Goal: Information Seeking & Learning: Learn about a topic

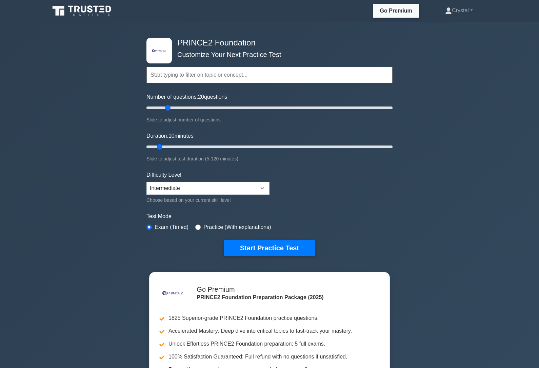
type input "20"
click at [253, 182] on select "Beginner Intermediate Expert" at bounding box center [207, 188] width 123 height 13
click at [270, 247] on button "Start Practice Test" at bounding box center [270, 248] width 92 height 16
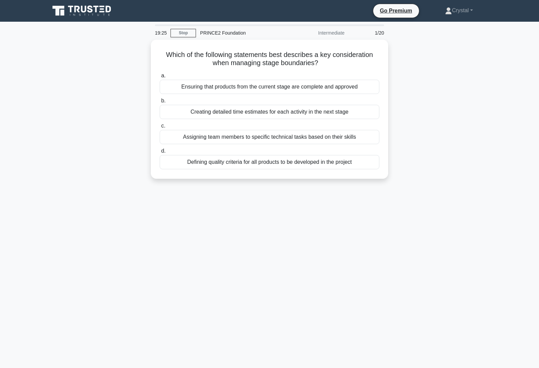
click at [345, 84] on div "Ensuring that products from the current stage are complete and approved" at bounding box center [270, 87] width 220 height 14
click at [160, 78] on input "a. Ensuring that products from the current stage are complete and approved" at bounding box center [160, 76] width 0 height 4
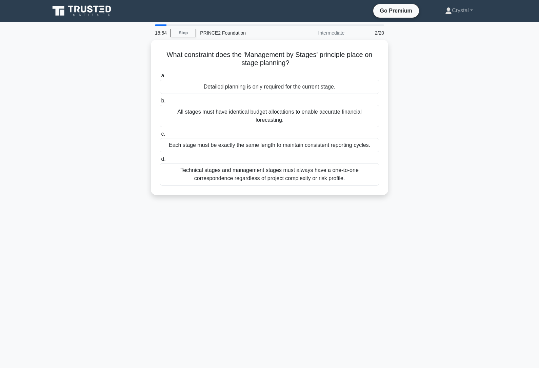
click at [346, 85] on div "Detailed planning is only required for the current stage." at bounding box center [270, 87] width 220 height 14
click at [160, 78] on input "a. Detailed planning is only required for the current stage." at bounding box center [160, 76] width 0 height 4
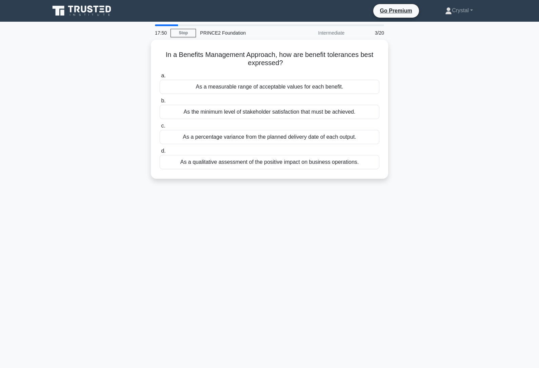
click at [314, 85] on div "As a measurable range of acceptable values for each benefit." at bounding box center [270, 87] width 220 height 14
click at [160, 78] on input "a. As a measurable range of acceptable values for each benefit." at bounding box center [160, 76] width 0 height 4
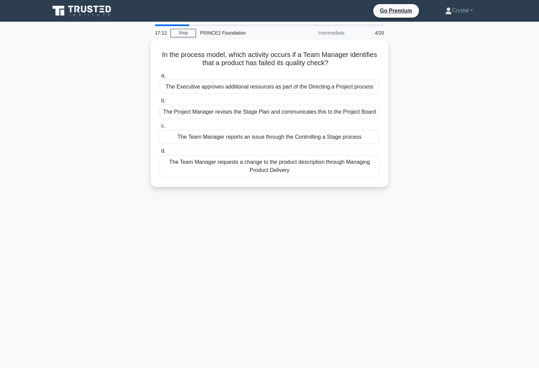
click at [297, 144] on div "The Team Manager reports an issue through the Controlling a Stage process" at bounding box center [270, 137] width 220 height 14
click at [160, 128] on input "c. The Team Manager reports an issue through the Controlling a Stage process" at bounding box center [160, 126] width 0 height 4
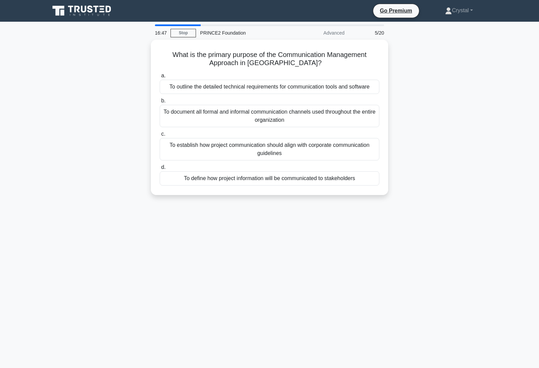
click at [275, 185] on div "To define how project information will be communicated to stakeholders" at bounding box center [270, 178] width 220 height 14
click at [160, 170] on input "d. To define how project information will be communicated to stakeholders" at bounding box center [160, 167] width 0 height 4
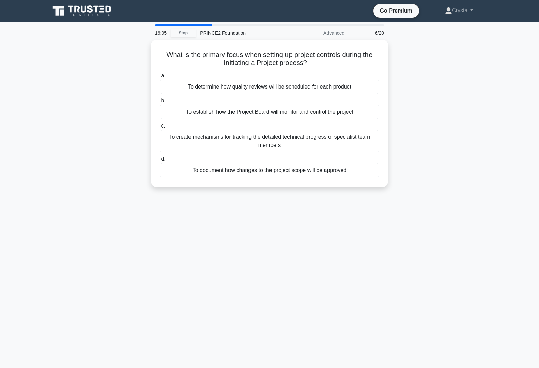
click at [200, 105] on div "To establish how the Project Board will monitor and control the project" at bounding box center [270, 112] width 220 height 14
click at [160, 103] on input "b. To establish how the Project Board will monitor and control the project" at bounding box center [160, 101] width 0 height 4
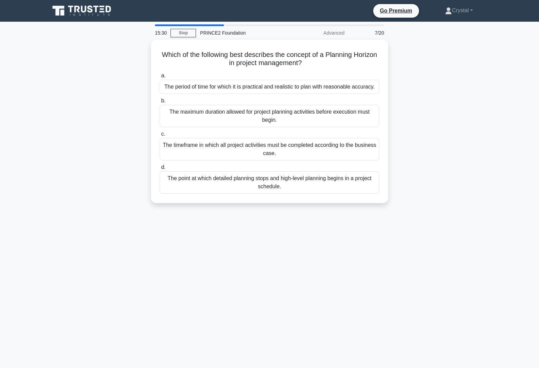
click at [344, 155] on div "The timeframe in which all project activities must be completed according to th…" at bounding box center [270, 149] width 220 height 22
click at [160, 136] on input "c. The timeframe in which all project activities must be completed according to…" at bounding box center [160, 134] width 0 height 4
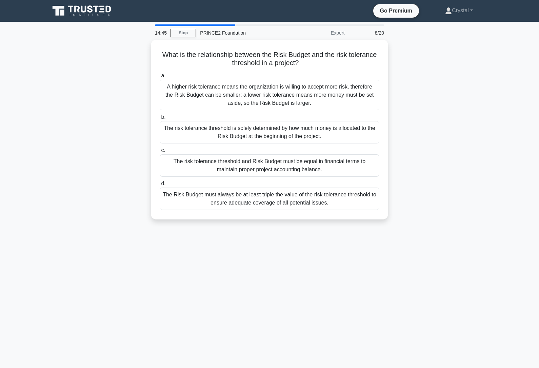
click at [347, 92] on div "A higher risk tolerance means the organization is willing to accept more risk, …" at bounding box center [270, 95] width 220 height 31
click at [160, 78] on input "a. A higher risk tolerance means the organization is willing to accept more ris…" at bounding box center [160, 76] width 0 height 4
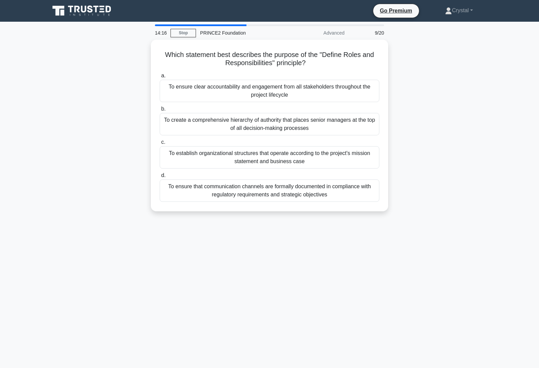
click at [339, 87] on div "To ensure clear accountability and engagement from all stakeholders throughout …" at bounding box center [270, 91] width 220 height 22
click at [160, 78] on input "a. To ensure clear accountability and engagement from all stakeholders througho…" at bounding box center [160, 76] width 0 height 4
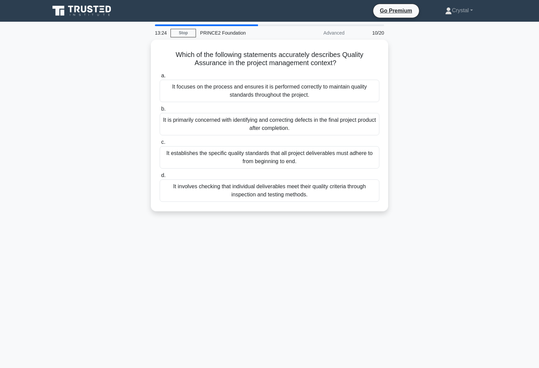
click at [194, 152] on div "It establishes the specific quality standards that all project deliverables mus…" at bounding box center [270, 157] width 220 height 22
click at [160, 144] on input "c. It establishes the specific quality standards that all project deliverables …" at bounding box center [160, 142] width 0 height 4
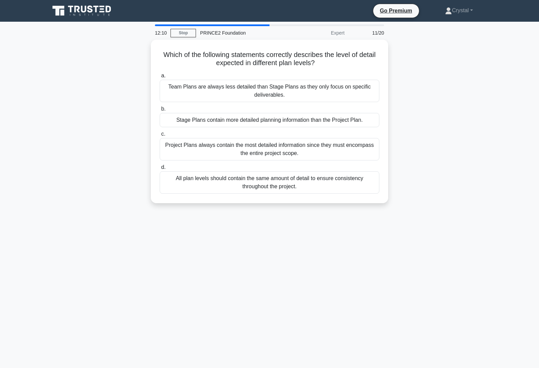
click at [197, 115] on div "Stage Plans contain more detailed planning information than the Project Plan." at bounding box center [270, 120] width 220 height 14
click at [160, 111] on input "b. Stage Plans contain more detailed planning information than the Project Plan." at bounding box center [160, 109] width 0 height 4
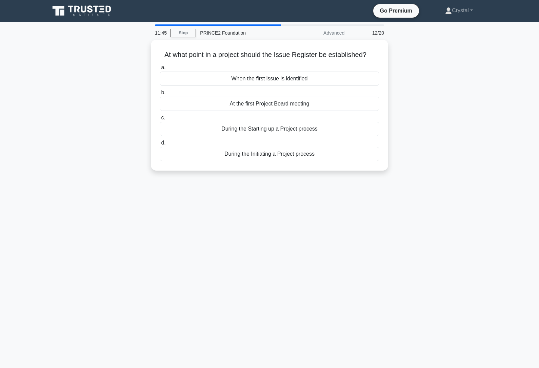
click at [228, 135] on div "During the Starting up a Project process" at bounding box center [270, 129] width 220 height 14
click at [160, 120] on input "c. During the Starting up a Project process" at bounding box center [160, 118] width 0 height 4
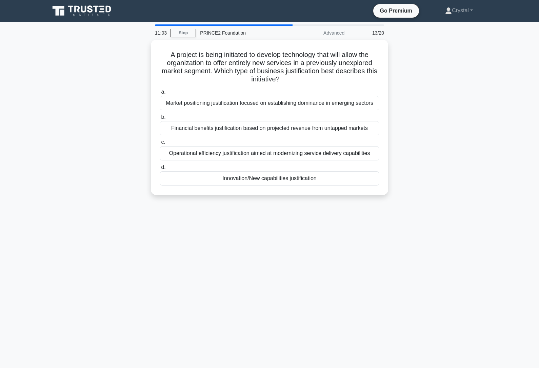
click at [198, 135] on div "Financial benefits justification based on projected revenue from untapped marke…" at bounding box center [270, 128] width 220 height 14
click at [160, 119] on input "b. Financial benefits justification based on projected revenue from untapped ma…" at bounding box center [160, 117] width 0 height 4
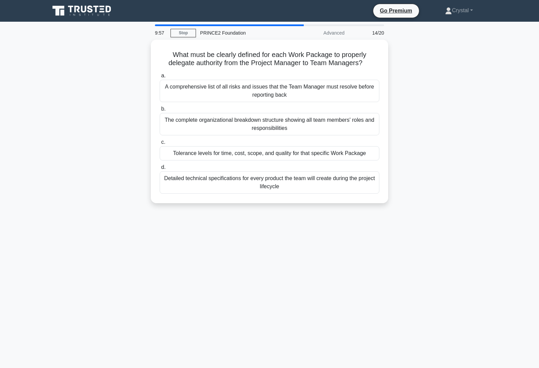
click at [204, 132] on div "The complete organizational breakdown structure showing all team members' roles…" at bounding box center [270, 124] width 220 height 22
click at [160, 111] on input "b. The complete organizational breakdown structure showing all team members' ro…" at bounding box center [160, 109] width 0 height 4
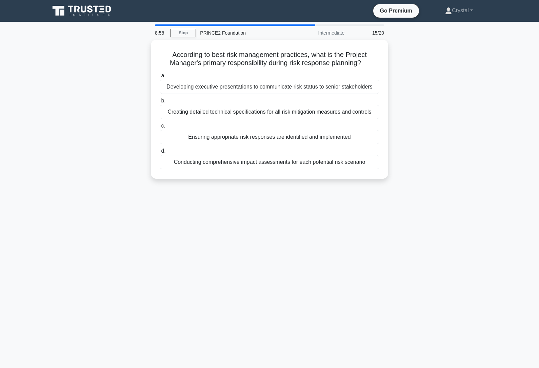
click at [220, 169] on div "Conducting comprehensive impact assessments for each potential risk scenario" at bounding box center [270, 162] width 220 height 14
click at [160, 153] on input "d. Conducting comprehensive impact assessments for each potential risk scenario" at bounding box center [160, 151] width 0 height 4
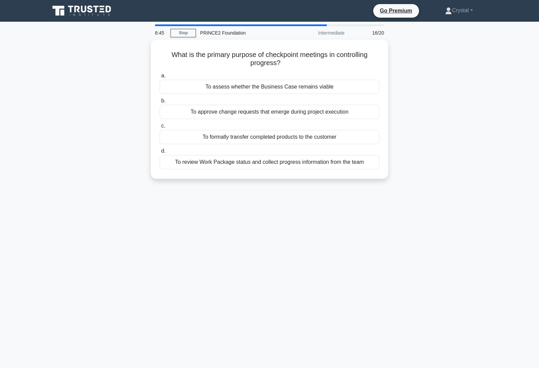
click at [213, 165] on div "To review Work Package status and collect progress information from the team" at bounding box center [270, 162] width 220 height 14
click at [160, 153] on input "d. To review Work Package status and collect progress information from the team" at bounding box center [160, 151] width 0 height 4
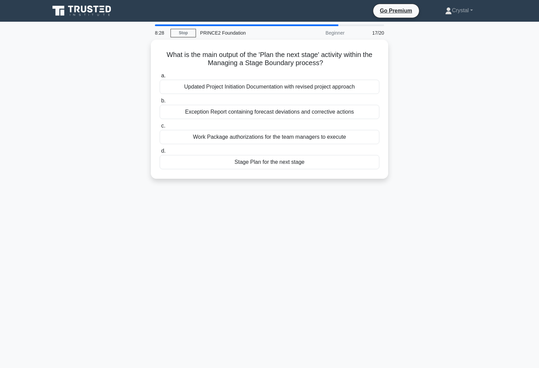
click at [230, 158] on div "Stage Plan for the next stage" at bounding box center [270, 162] width 220 height 14
click at [160, 153] on input "d. Stage Plan for the next stage" at bounding box center [160, 151] width 0 height 4
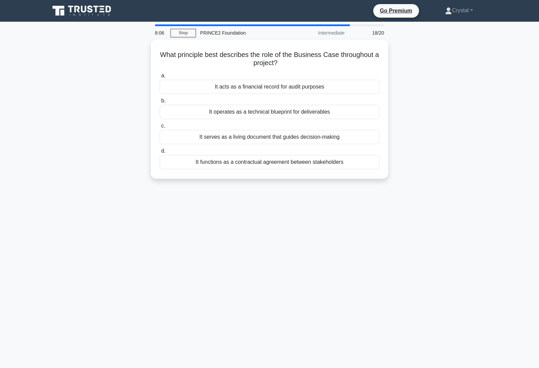
click at [195, 130] on div "It serves as a living document that guides decision-making" at bounding box center [270, 137] width 220 height 14
click at [160, 128] on input "c. It serves as a living document that guides decision-making" at bounding box center [160, 126] width 0 height 4
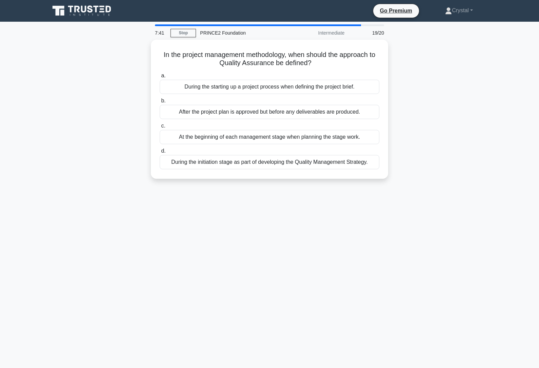
click at [220, 164] on div "During the initiation stage as part of developing the Quality Management Strate…" at bounding box center [270, 162] width 220 height 14
click at [160, 153] on input "d. During the initiation stage as part of developing the Quality Management Str…" at bounding box center [160, 151] width 0 height 4
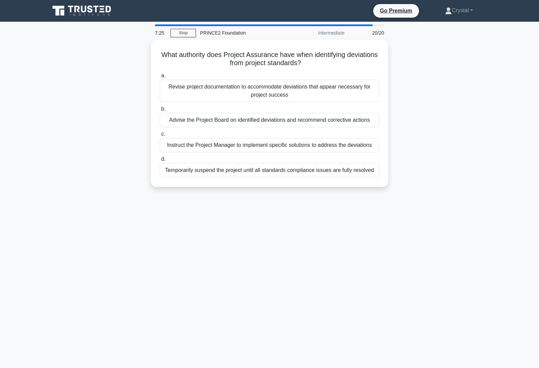
click at [204, 121] on div "Advise the Project Board on identified deviations and recommend corrective acti…" at bounding box center [270, 120] width 220 height 14
click at [160, 111] on input "b. Advise the Project Board on identified deviations and recommend corrective a…" at bounding box center [160, 109] width 0 height 4
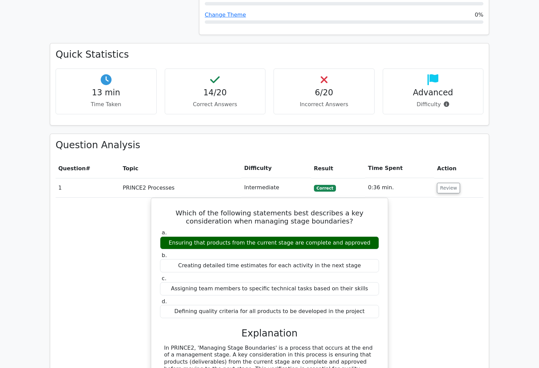
scroll to position [510, 0]
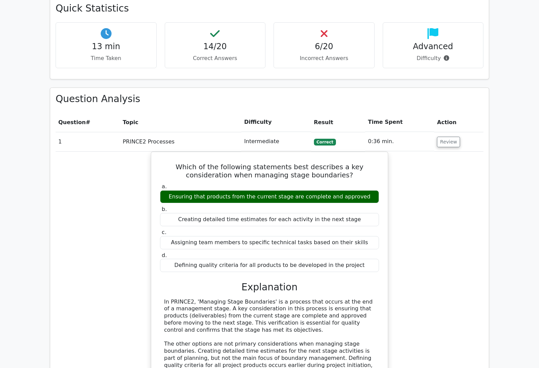
click at [441, 137] on button "Review" at bounding box center [448, 142] width 23 height 11
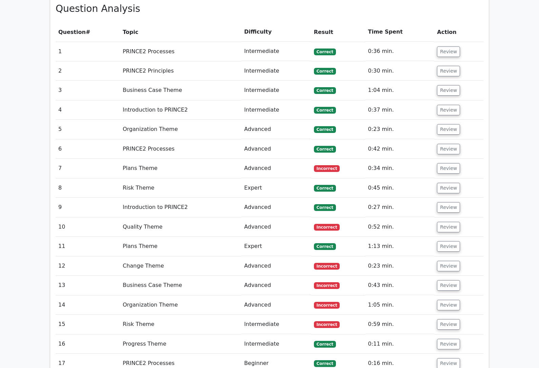
scroll to position [598, 0]
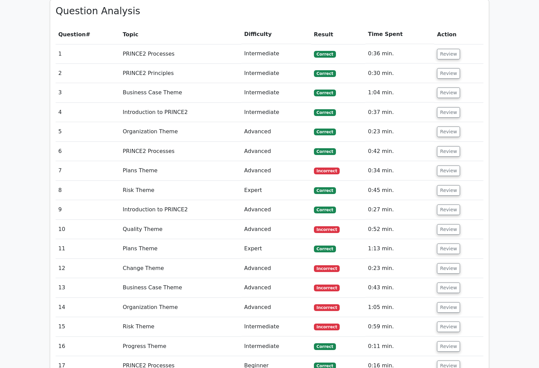
click at [447, 165] on button "Review" at bounding box center [448, 170] width 23 height 11
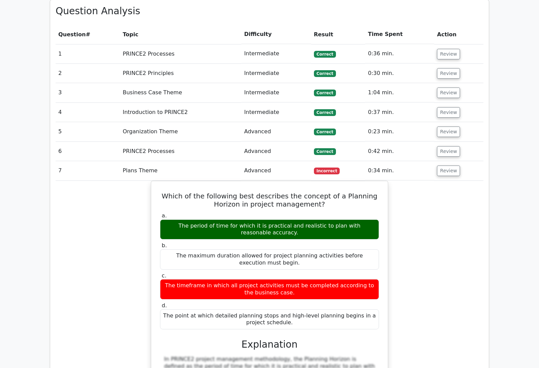
click at [446, 165] on button "Review" at bounding box center [448, 170] width 23 height 11
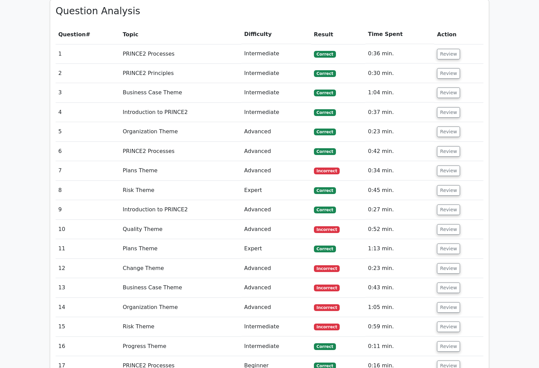
click at [446, 224] on button "Review" at bounding box center [448, 229] width 23 height 11
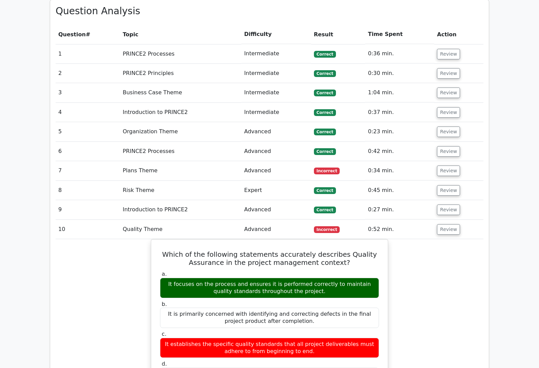
click at [445, 224] on button "Review" at bounding box center [448, 229] width 23 height 11
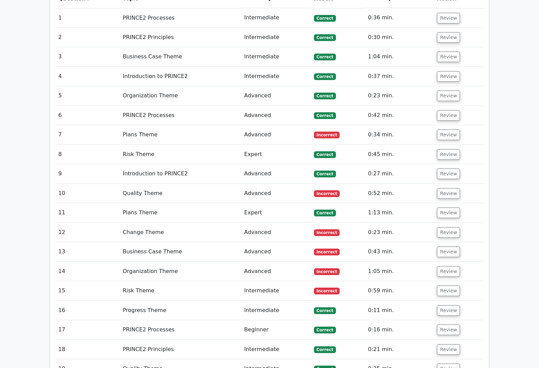
click at [444, 228] on button "Review" at bounding box center [448, 233] width 23 height 11
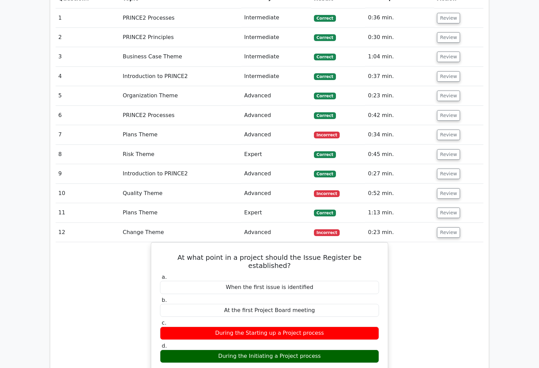
click at [447, 227] on button "Review" at bounding box center [448, 232] width 23 height 11
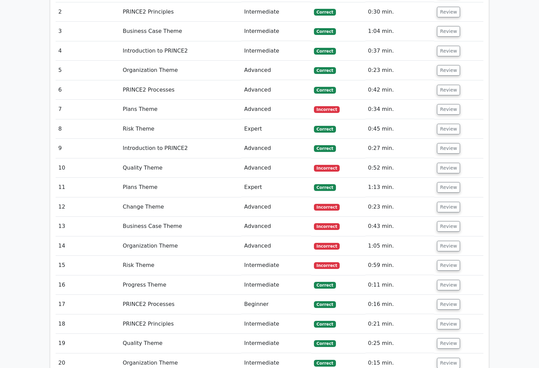
click at [445, 221] on button "Review" at bounding box center [448, 226] width 23 height 11
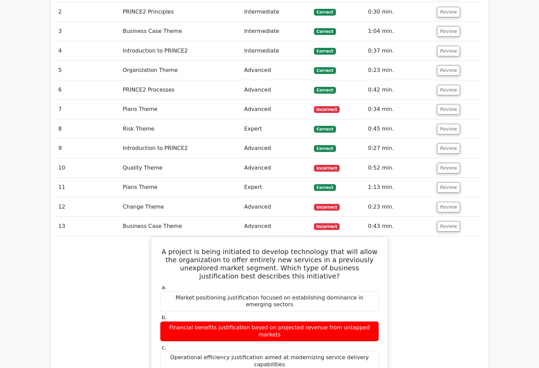
click at [446, 221] on button "Review" at bounding box center [448, 226] width 23 height 11
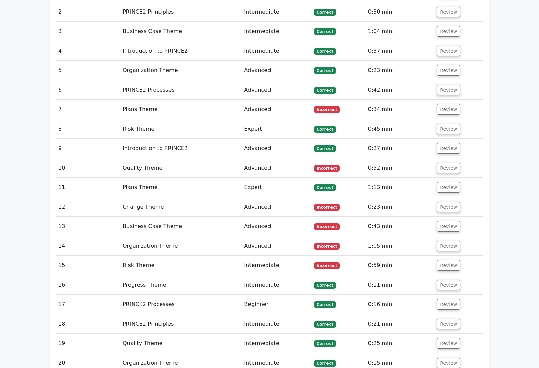
click at [447, 241] on button "Review" at bounding box center [448, 246] width 23 height 11
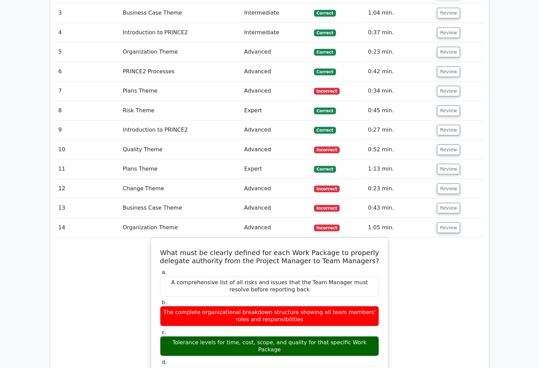
scroll to position [678, 0]
click at [449, 222] on button "Review" at bounding box center [448, 227] width 23 height 11
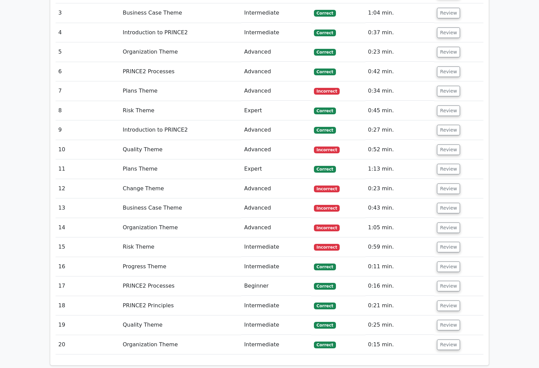
click at [446, 242] on button "Review" at bounding box center [448, 247] width 23 height 11
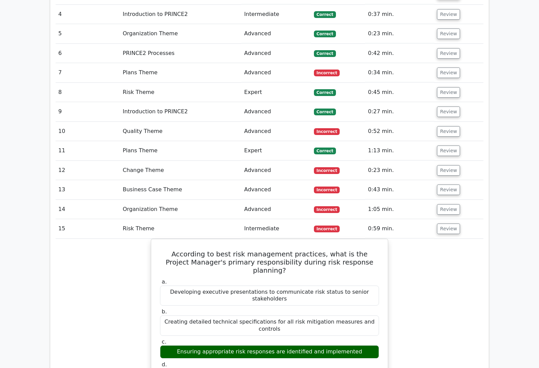
scroll to position [696, 0]
click at [448, 223] on button "Review" at bounding box center [448, 228] width 23 height 11
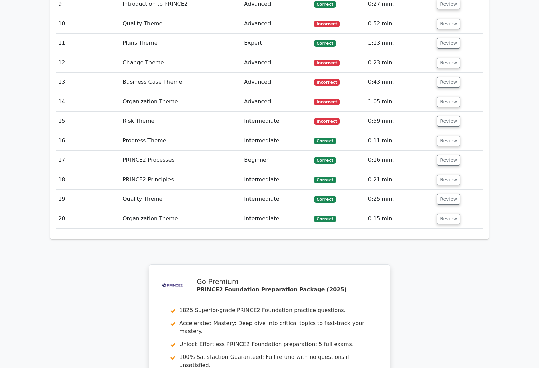
scroll to position [957, 0]
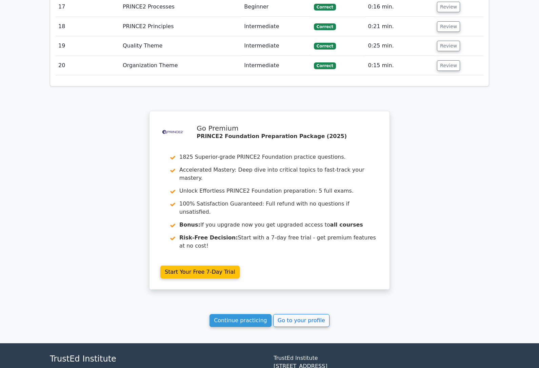
click at [294, 314] on link "Go to your profile" at bounding box center [301, 320] width 56 height 13
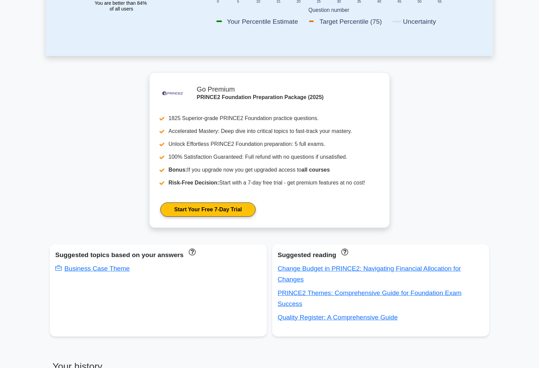
scroll to position [197, 0]
